Goal: Task Accomplishment & Management: Manage account settings

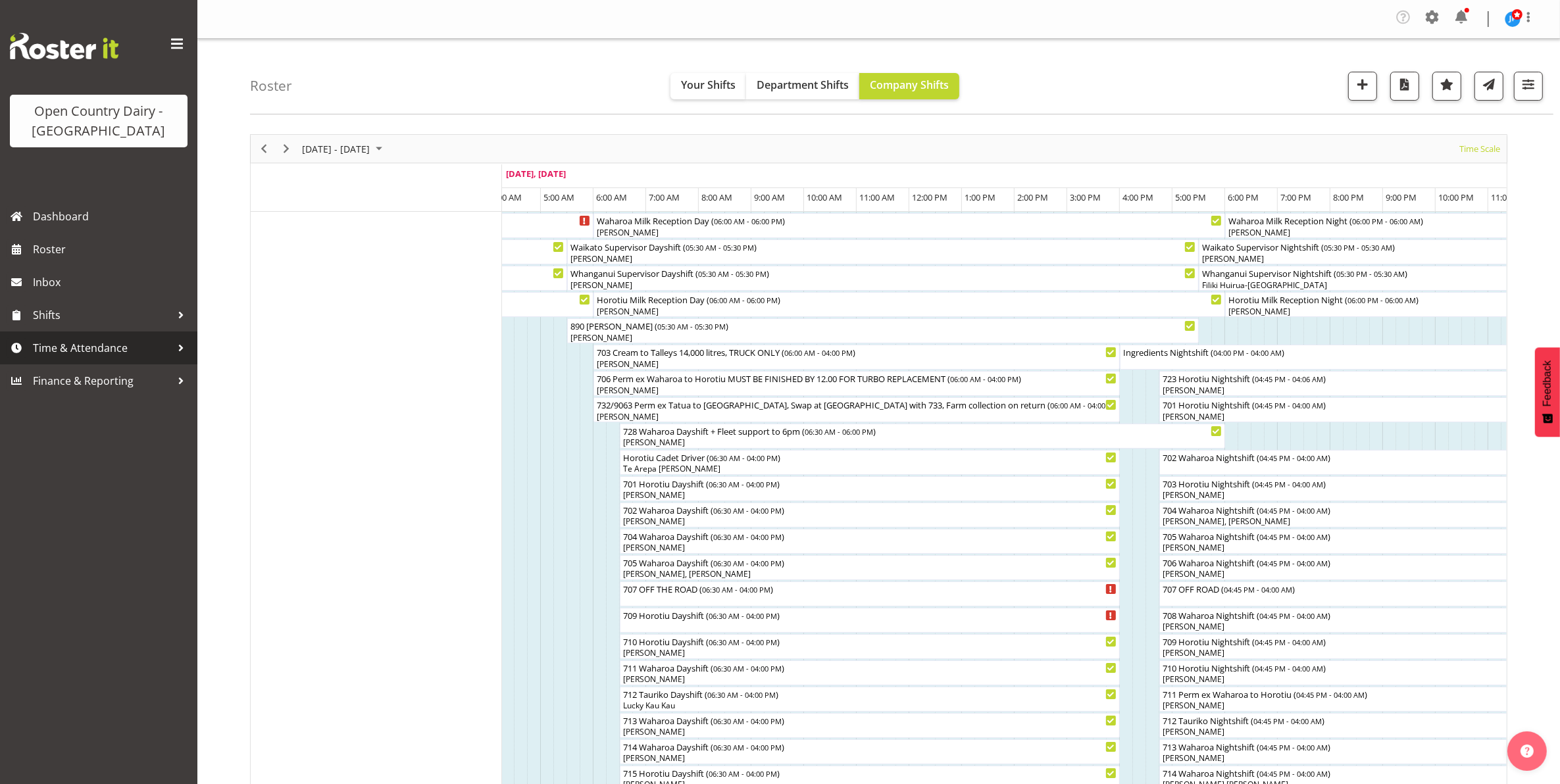
click at [77, 344] on span "Time & Attendance" at bounding box center [102, 348] width 139 height 20
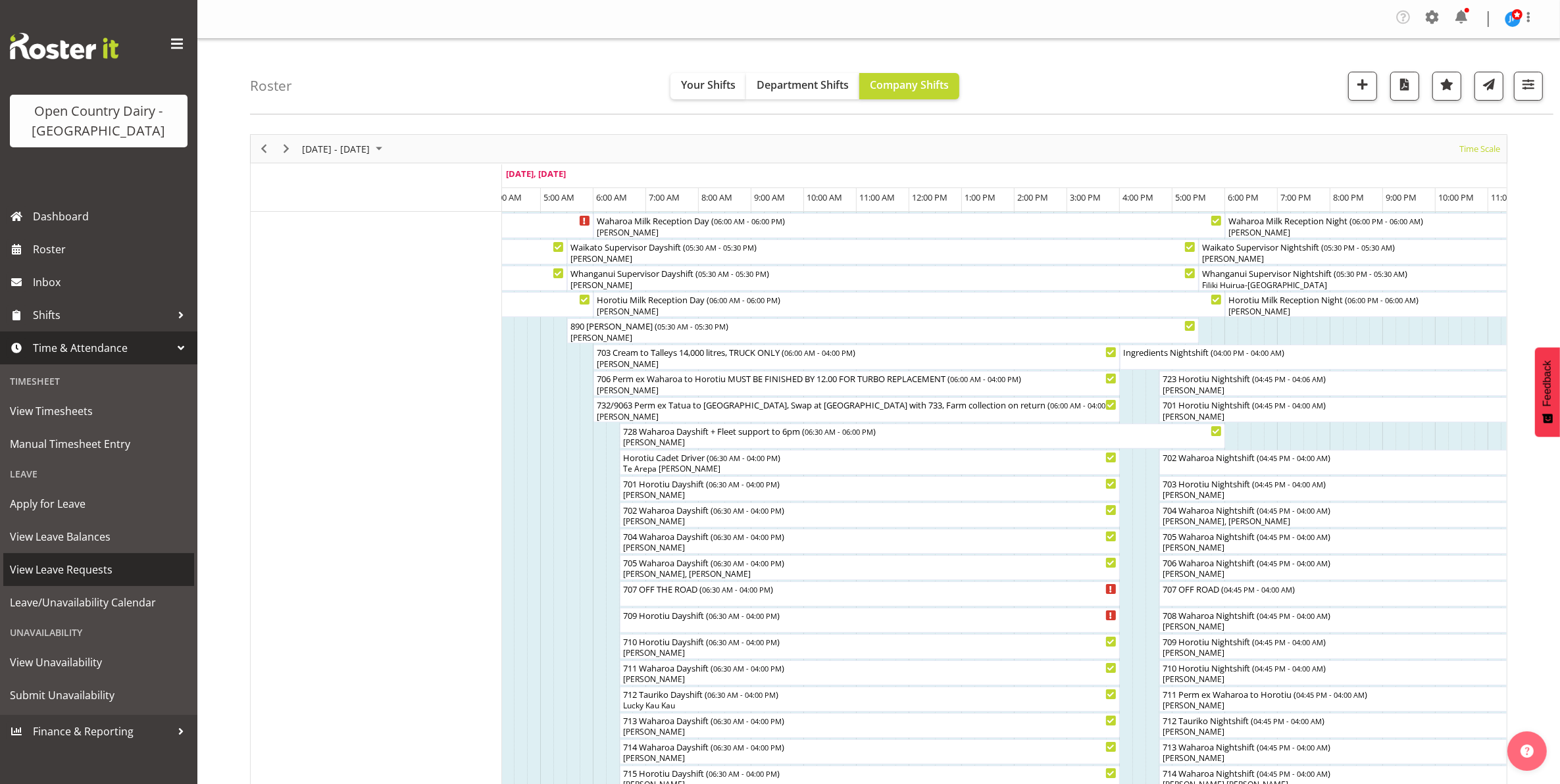
click at [66, 568] on span "View Leave Requests" at bounding box center [98, 569] width 177 height 20
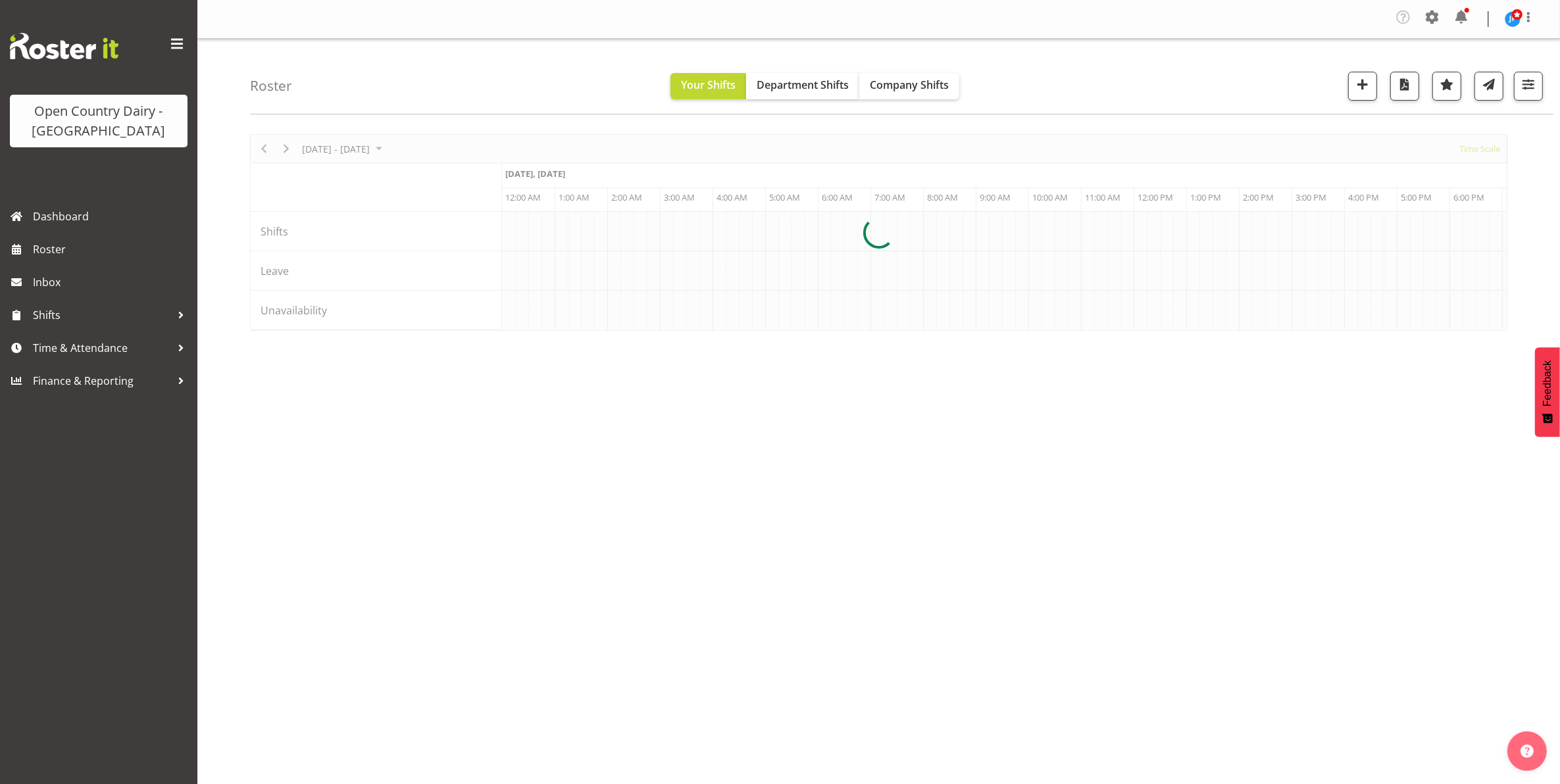
scroll to position [0, 2527]
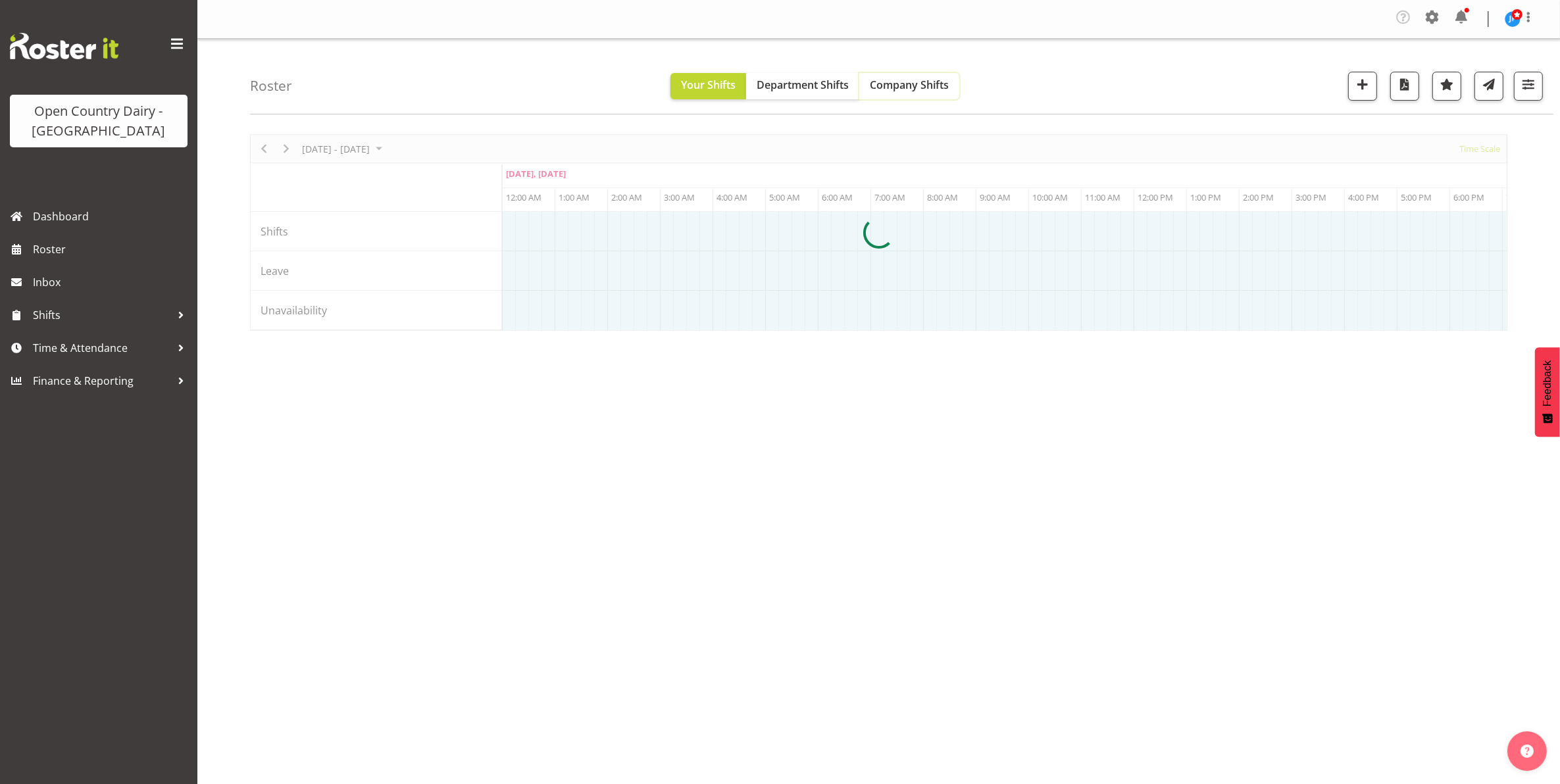
click at [909, 87] on span "Company Shifts" at bounding box center [909, 85] width 79 height 15
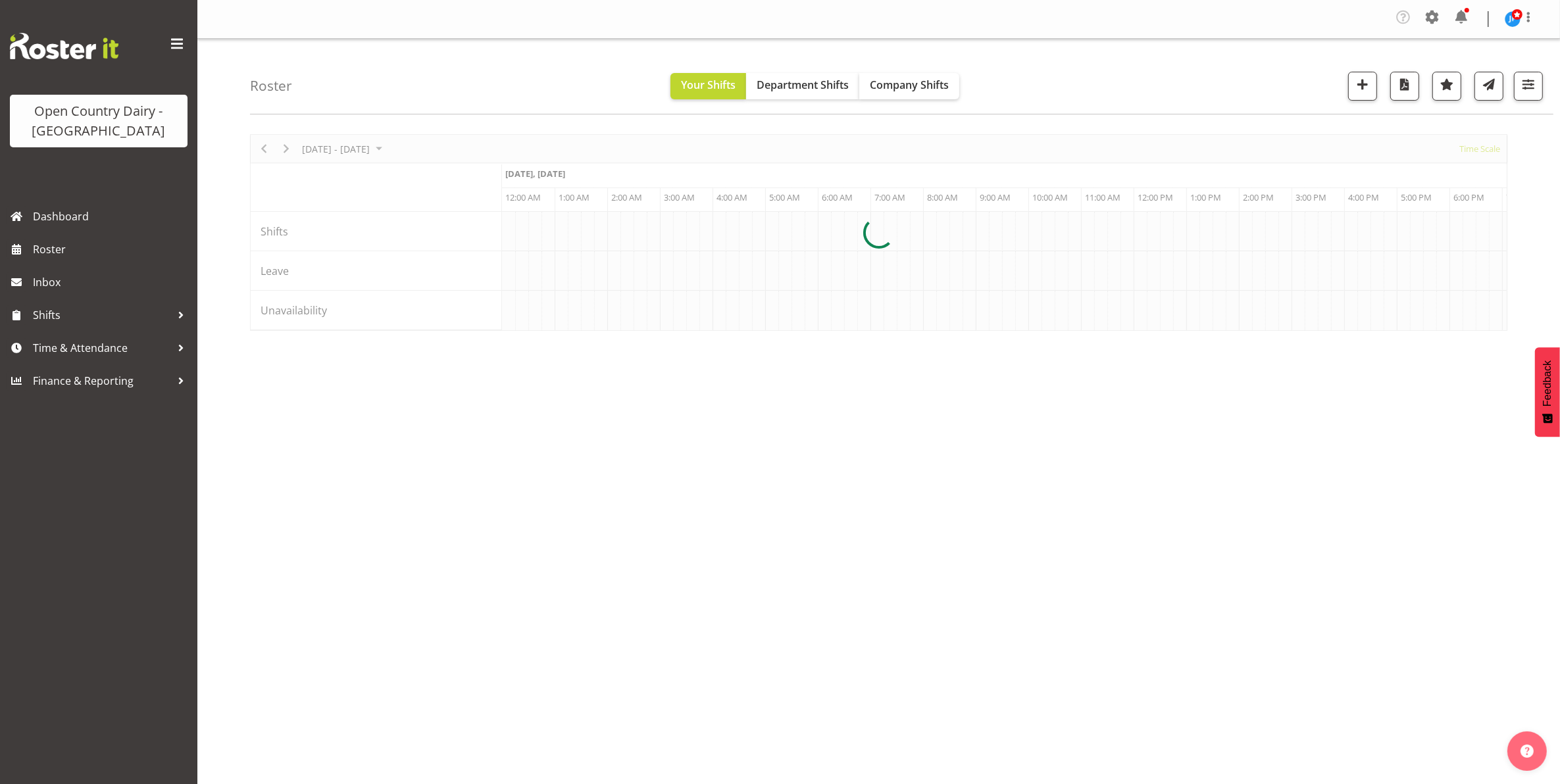
scroll to position [0, 2527]
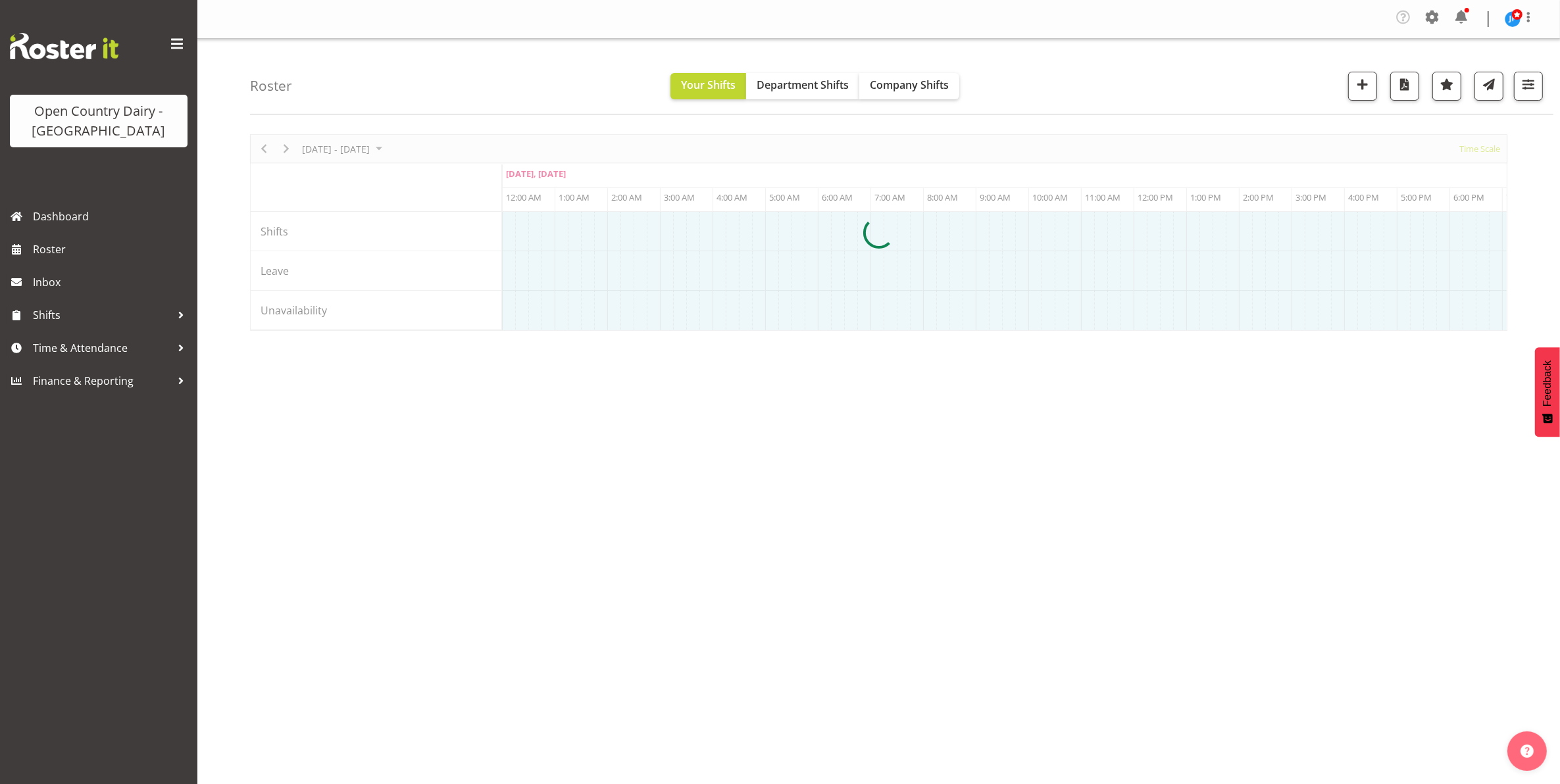
click at [918, 87] on span "Company Shifts" at bounding box center [909, 85] width 79 height 15
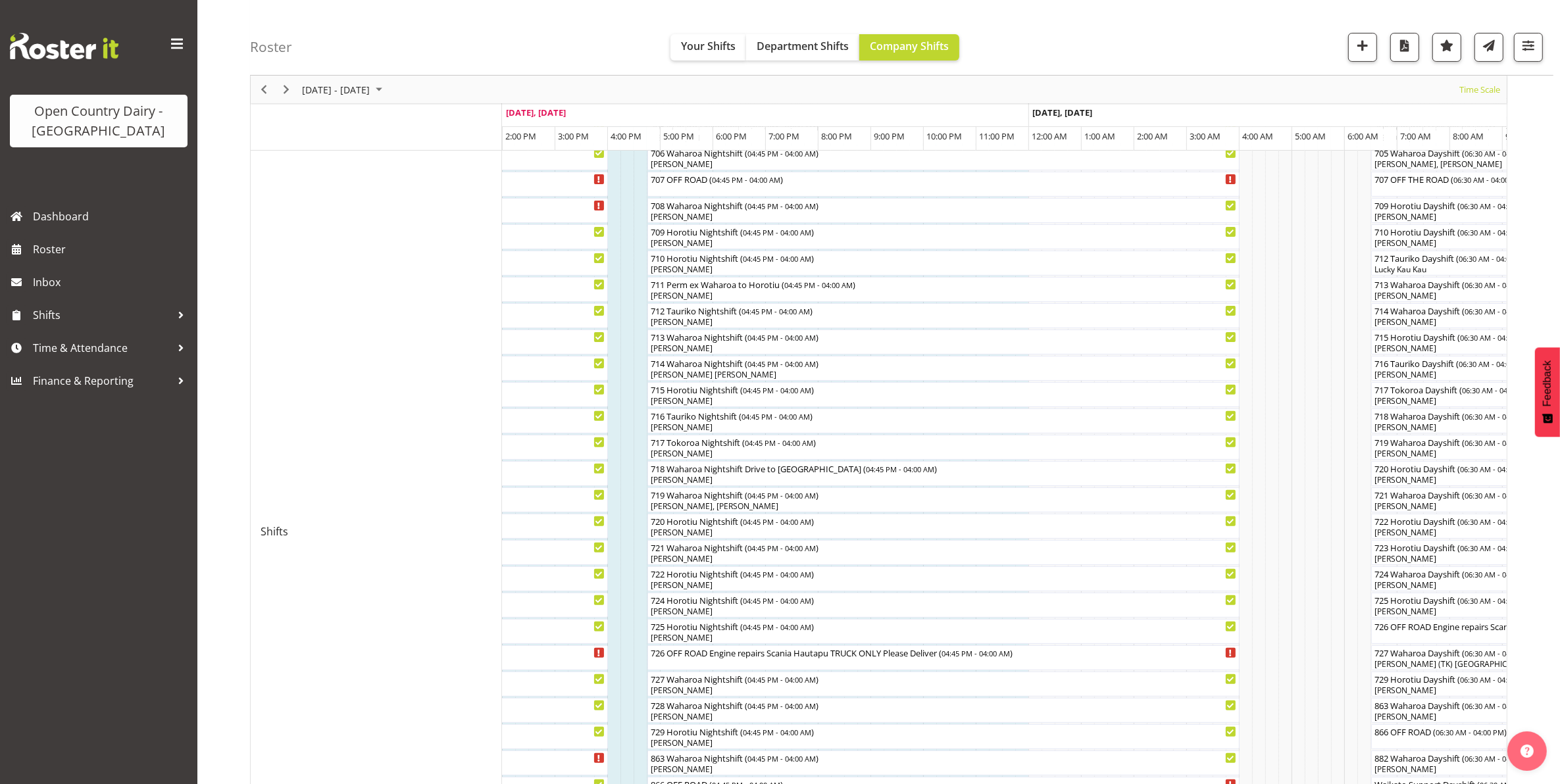
scroll to position [435, 0]
